Goal: Book appointment/travel/reservation

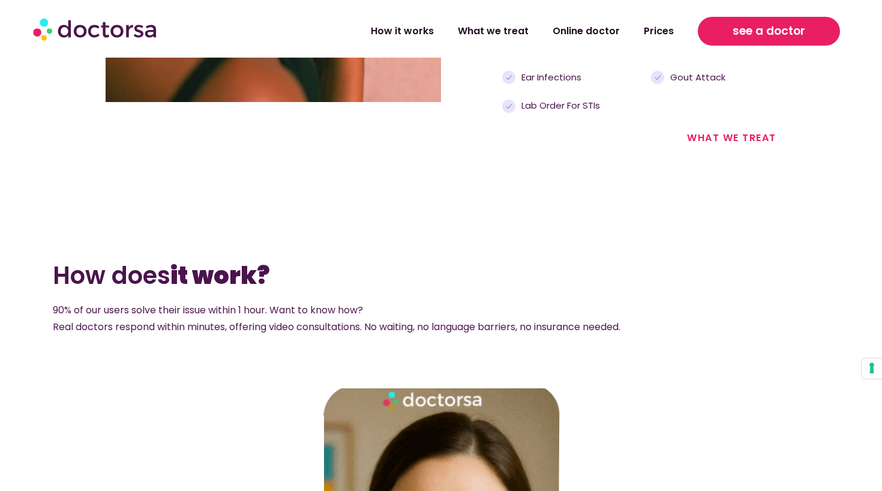
scroll to position [1547, 0]
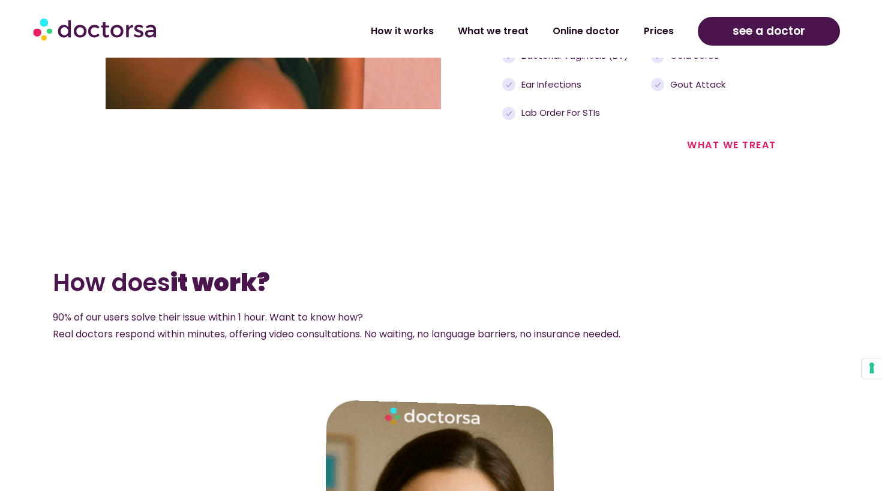
click at [798, 47] on div "see a doctor" at bounding box center [769, 31] width 154 height 41
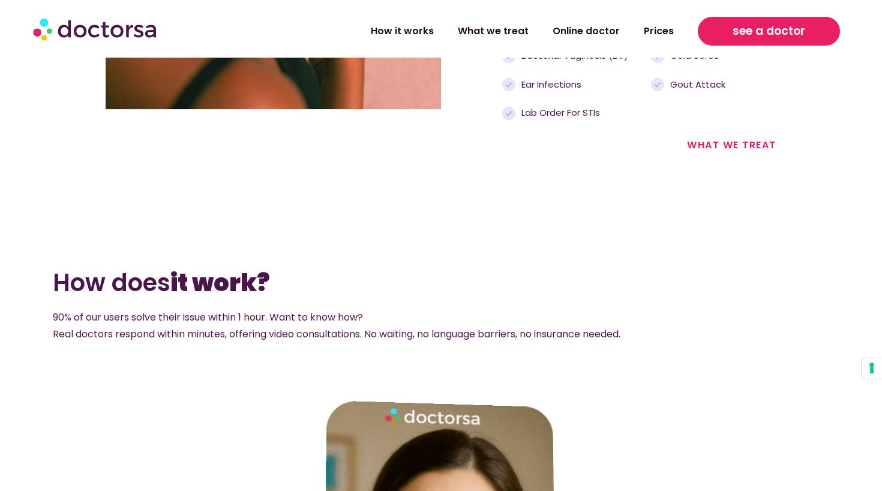
click at [794, 30] on span "see a doctor" at bounding box center [768, 31] width 73 height 19
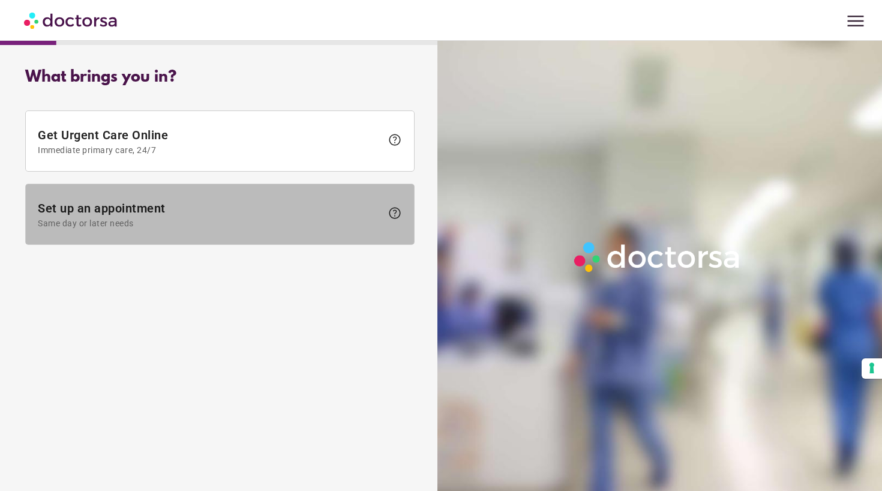
click at [123, 206] on span "Set up an appointment Same day or later needs" at bounding box center [210, 214] width 344 height 27
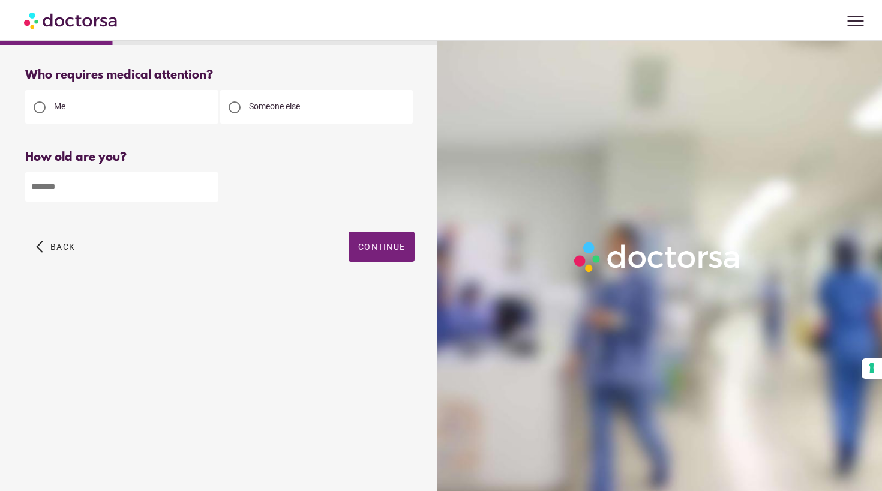
click at [856, 21] on span "menu" at bounding box center [855, 21] width 23 height 23
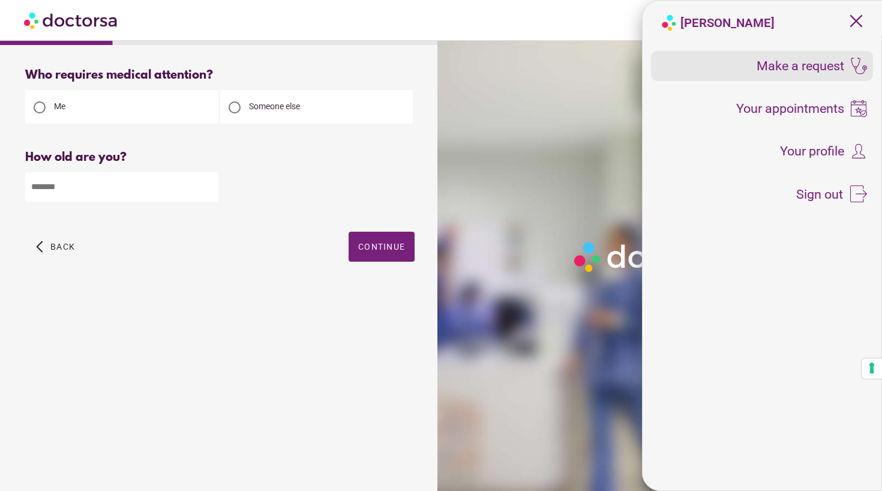
click at [817, 65] on span "Make a request" at bounding box center [800, 65] width 88 height 13
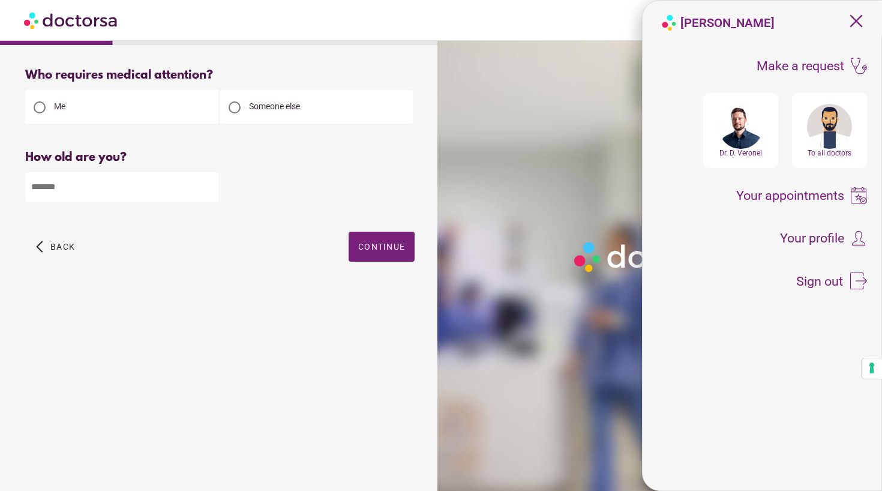
click at [821, 142] on div at bounding box center [829, 126] width 45 height 45
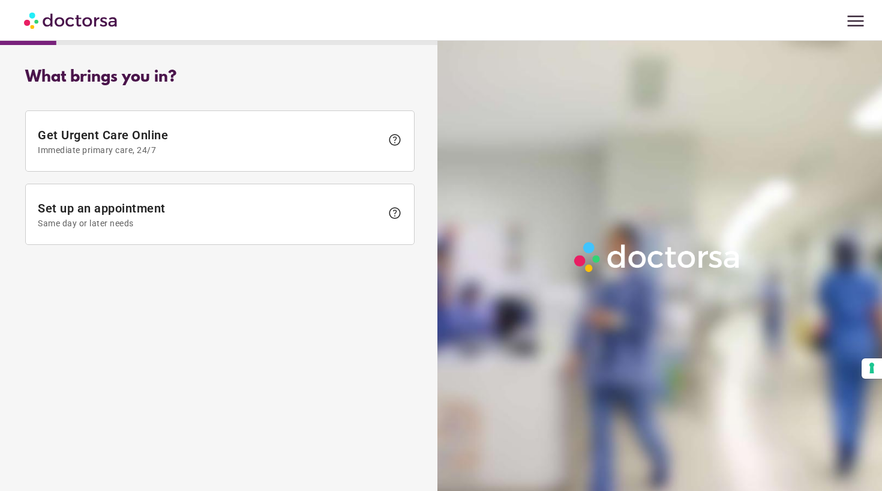
click at [854, 10] on span "menu" at bounding box center [855, 21] width 23 height 23
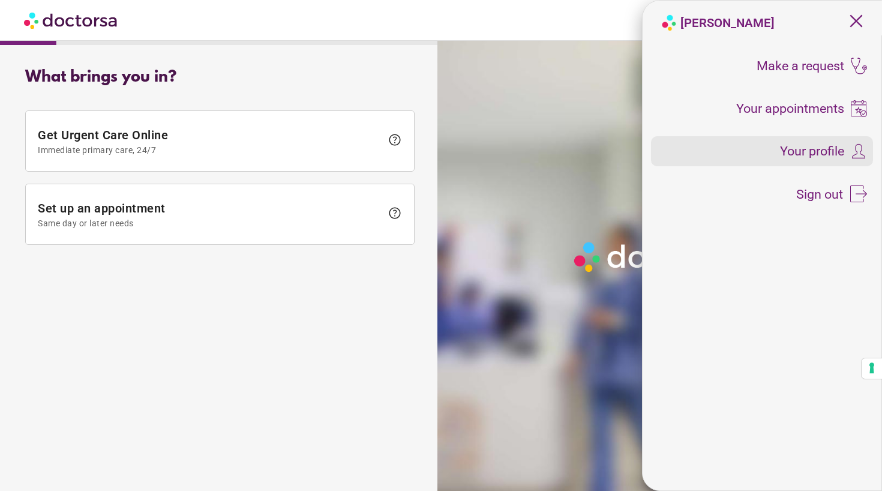
click at [833, 145] on span "Your profile" at bounding box center [812, 151] width 64 height 13
